Goal: Find specific page/section: Find specific page/section

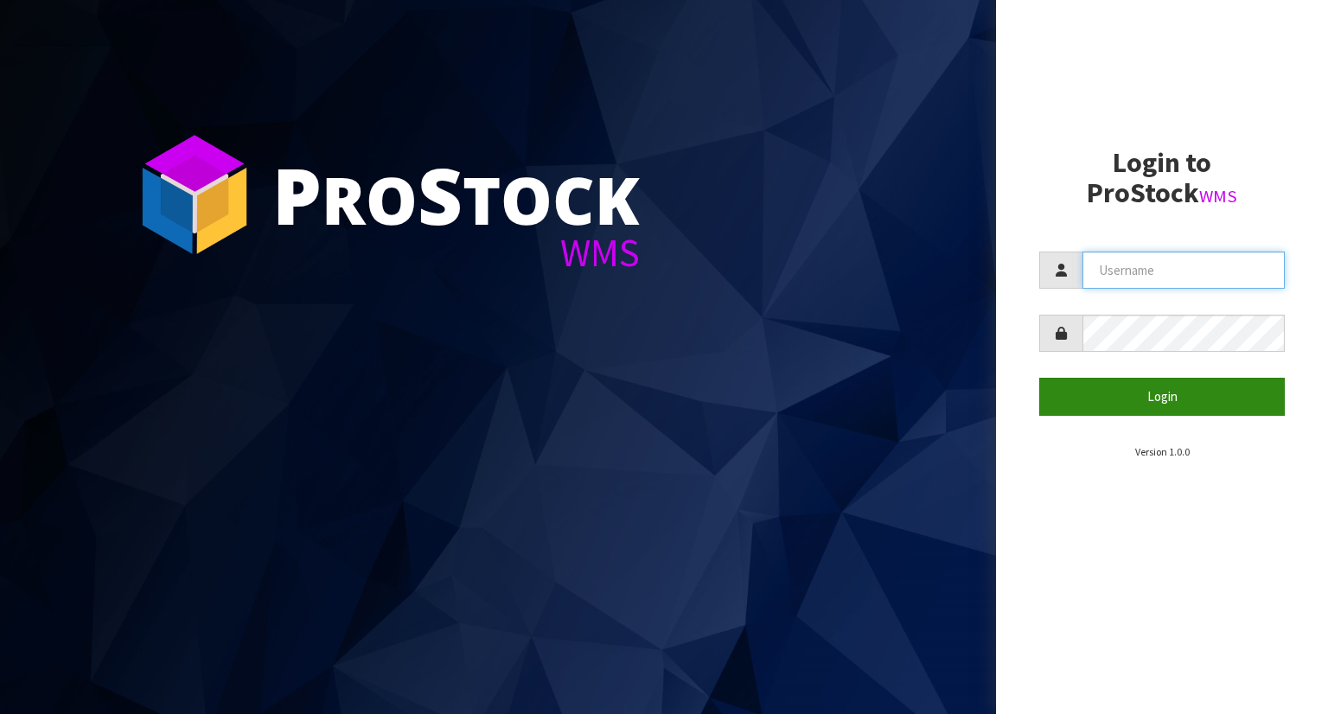
type input "YOURREFORMER"
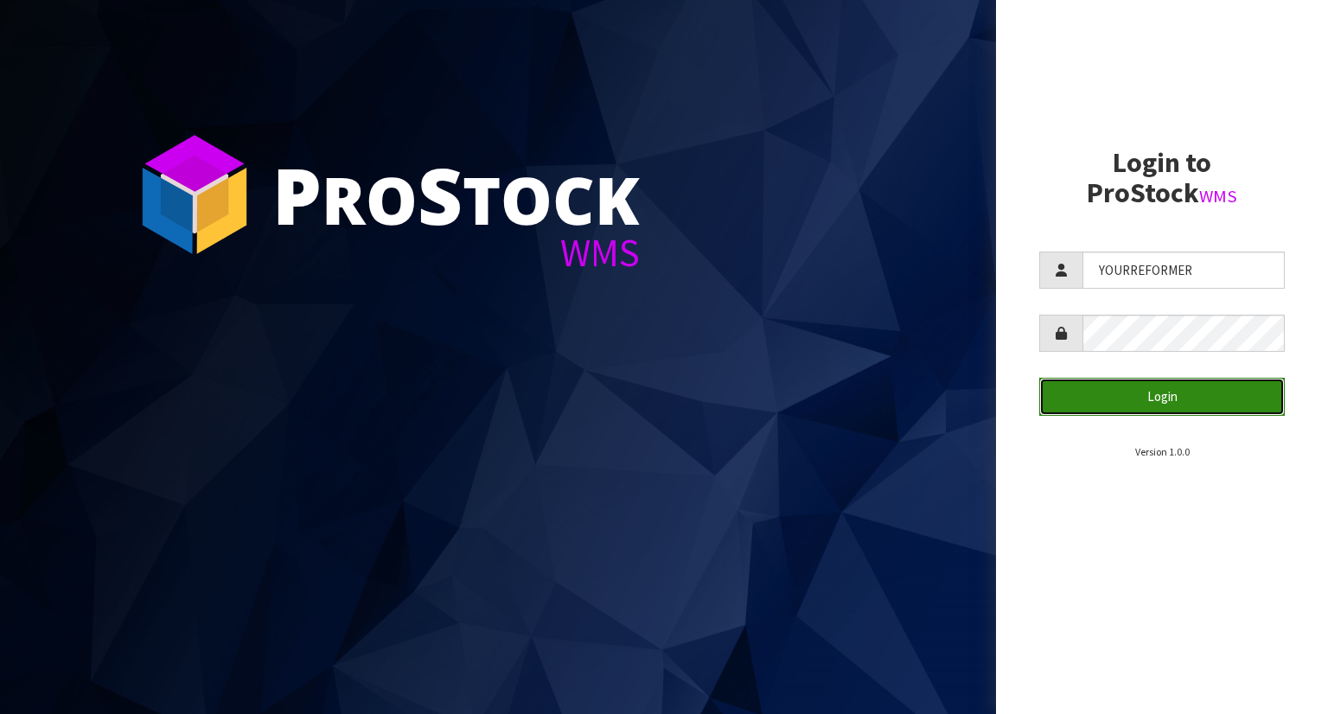
click at [1135, 408] on button "Login" at bounding box center [1162, 396] width 246 height 37
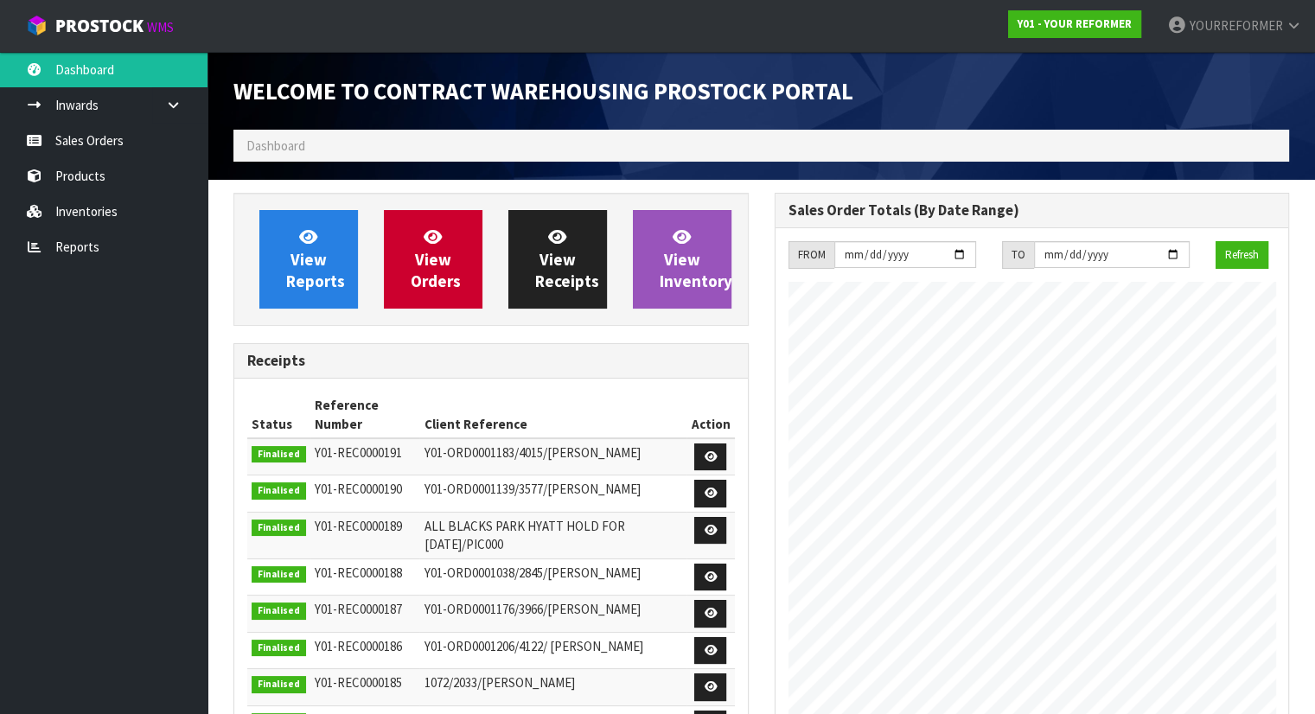
scroll to position [899, 540]
click at [149, 119] on link "Inwards" at bounding box center [104, 104] width 208 height 35
click at [135, 150] on link "Sales Orders" at bounding box center [104, 140] width 208 height 35
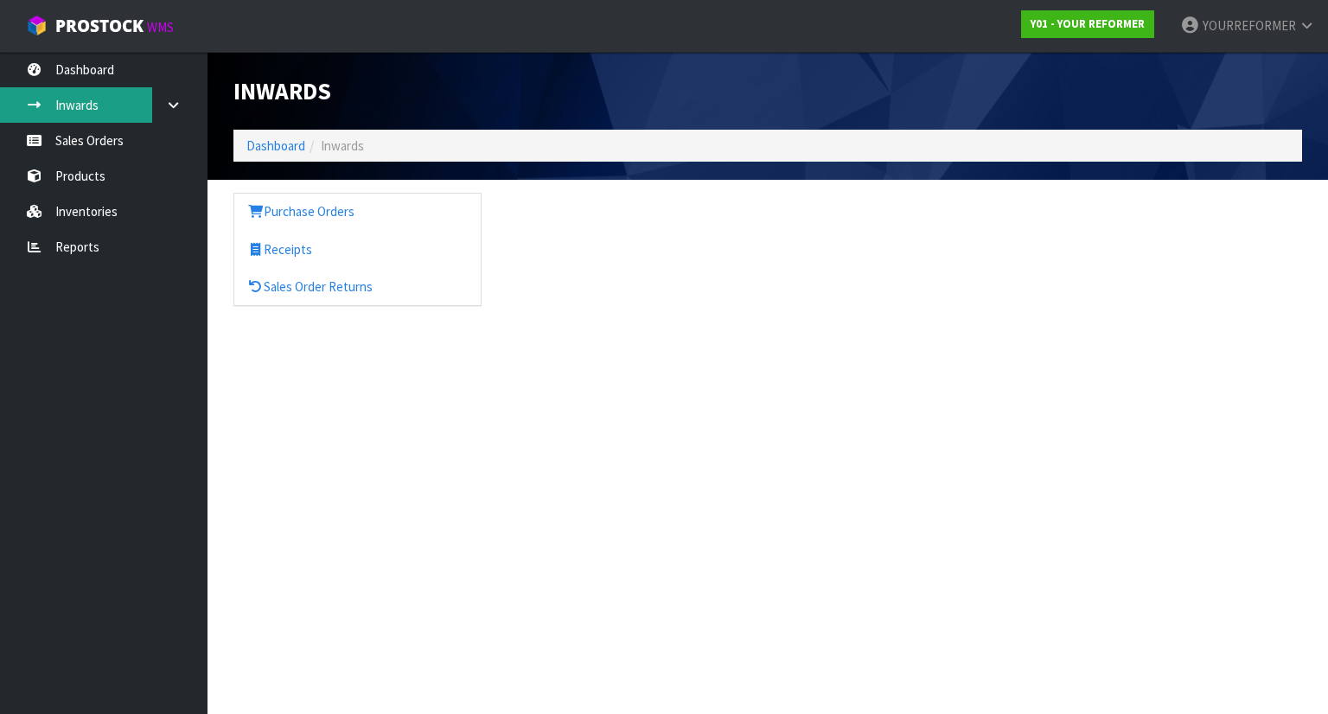
click at [97, 103] on link "Inwards" at bounding box center [104, 104] width 208 height 35
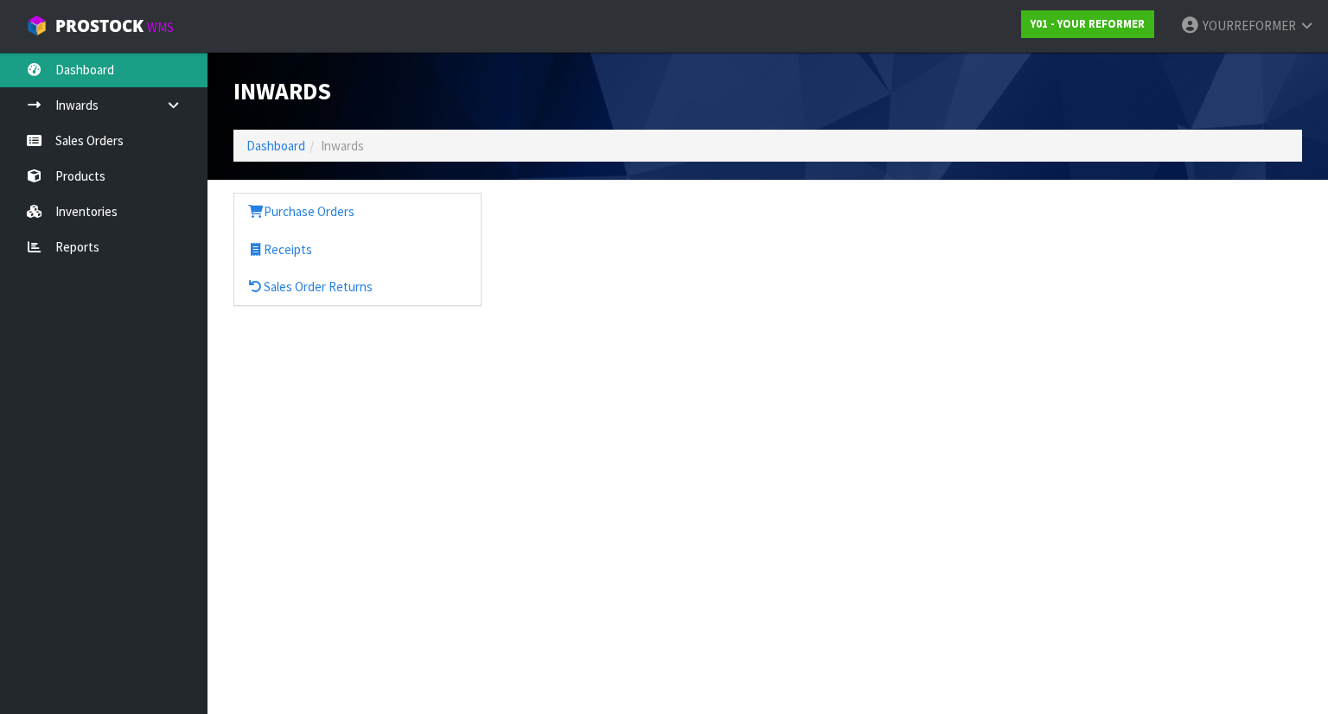
click at [129, 66] on link "Dashboard" at bounding box center [104, 69] width 208 height 35
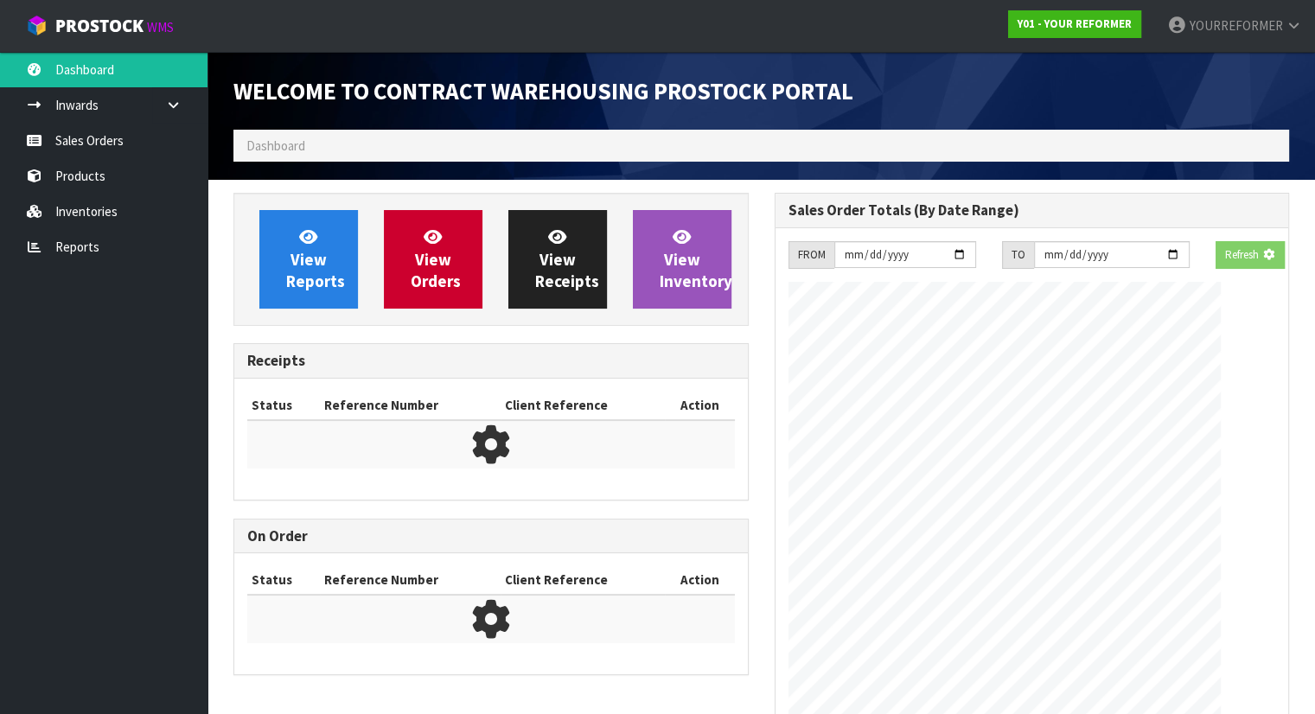
click at [142, 163] on div "Welcome to Contract Warehousing ProStock Portal Dashboard View Reports View Ord…" at bounding box center [657, 469] width 1315 height 939
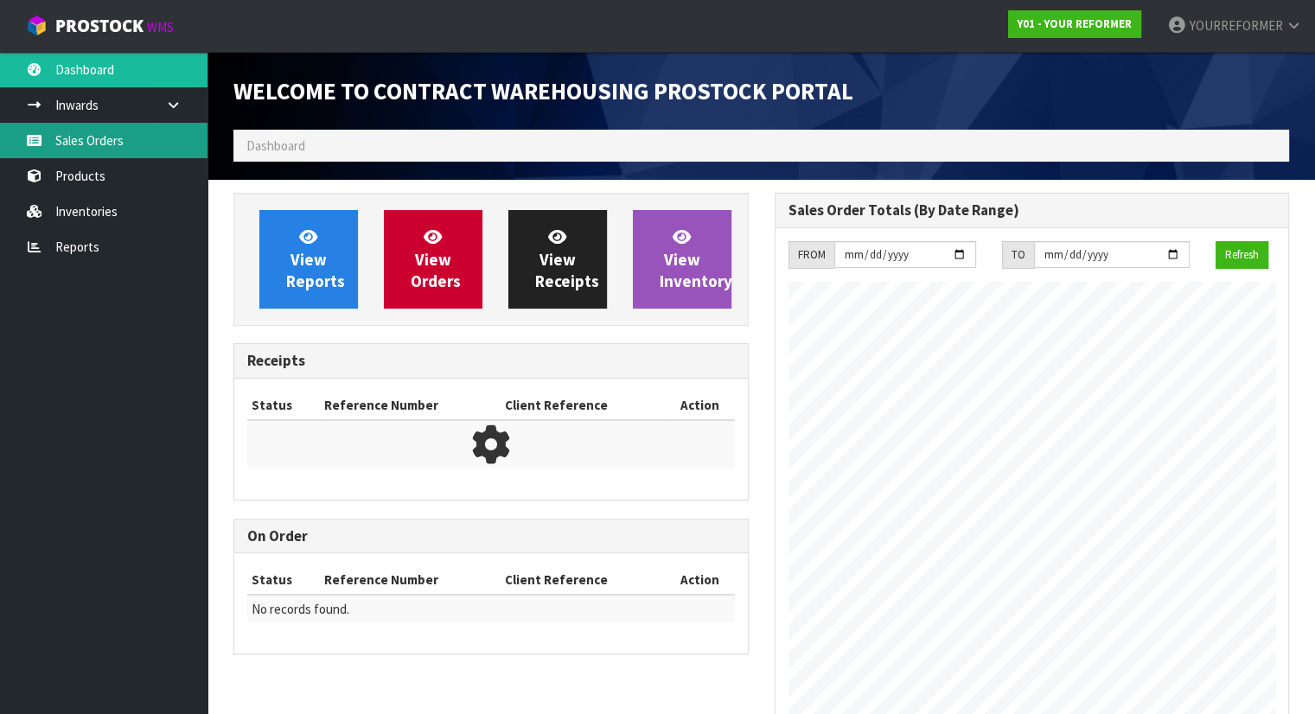
scroll to position [899, 540]
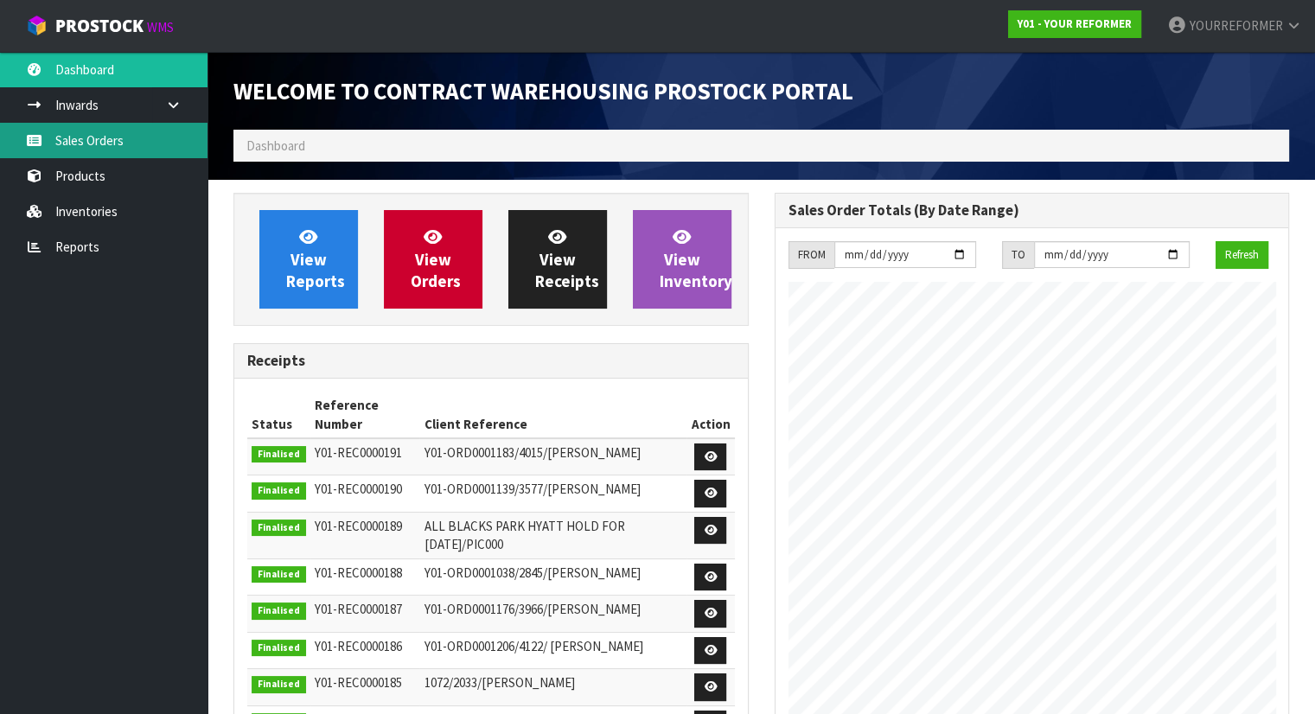
click at [121, 150] on link "Sales Orders" at bounding box center [104, 140] width 208 height 35
